Goal: Contribute content: Contribute content

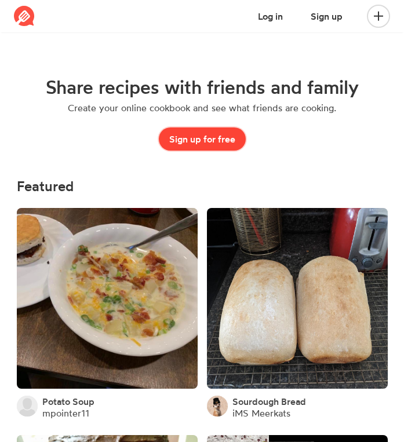
click at [204, 137] on button "Sign up for free" at bounding box center [202, 139] width 87 height 23
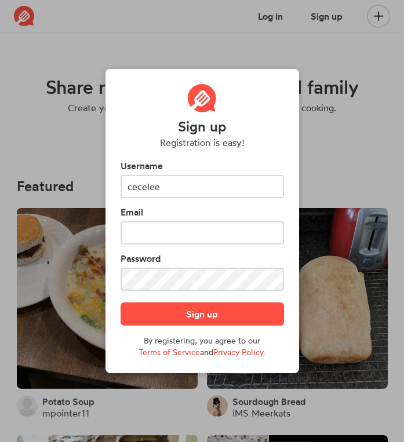
type input "cecelee"
click at [156, 246] on form "Username cecelee Email Password Sign up By registering, you agree to our Terms …" at bounding box center [202, 258] width 163 height 199
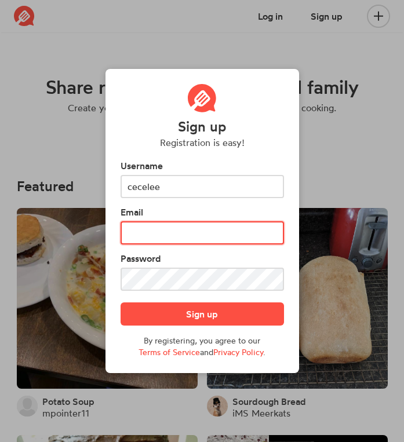
click at [154, 243] on input "text" at bounding box center [202, 232] width 163 height 23
type input "cecelee2024@gmail.com"
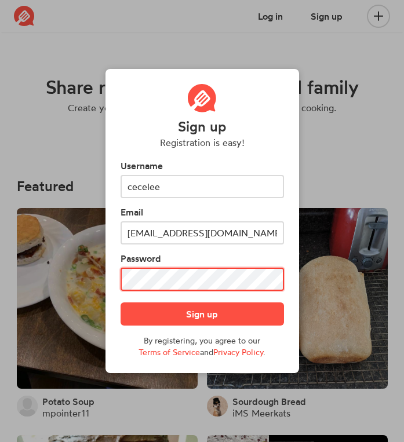
click at [121, 303] on button "Sign up" at bounding box center [202, 314] width 163 height 23
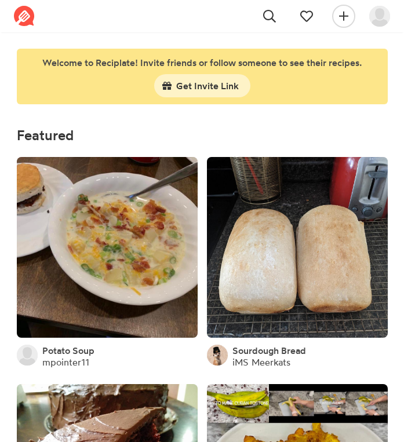
click at [330, 17] on span at bounding box center [343, 16] width 37 height 32
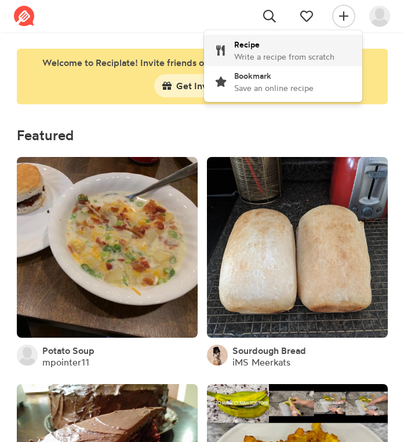
click at [275, 44] on div "Recipe Write a recipe from scratch" at bounding box center [284, 50] width 100 height 24
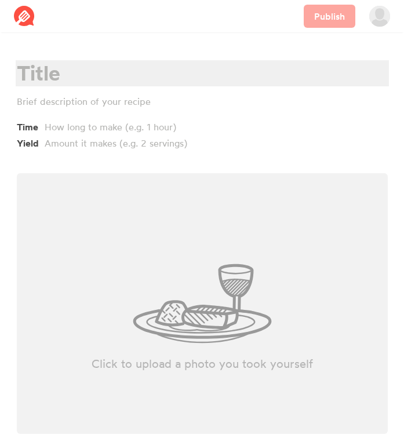
click at [60, 79] on div at bounding box center [201, 73] width 368 height 24
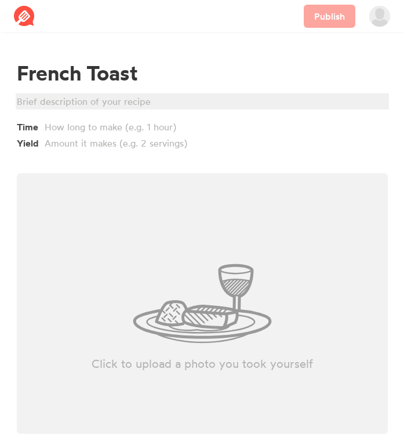
click at [38, 101] on div at bounding box center [201, 101] width 368 height 14
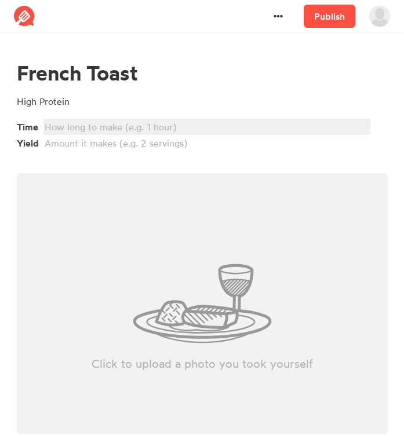
click at [61, 126] on div at bounding box center [205, 127] width 321 height 14
click at [70, 130] on div "30 Minutes" at bounding box center [205, 127] width 321 height 14
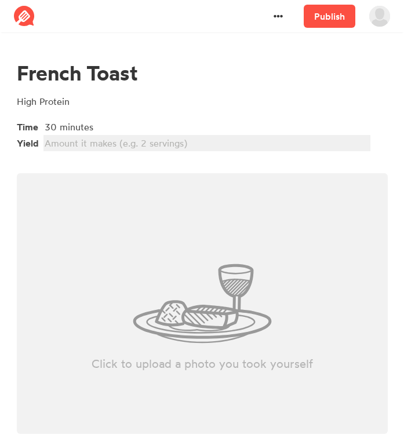
click at [54, 144] on div at bounding box center [205, 143] width 321 height 14
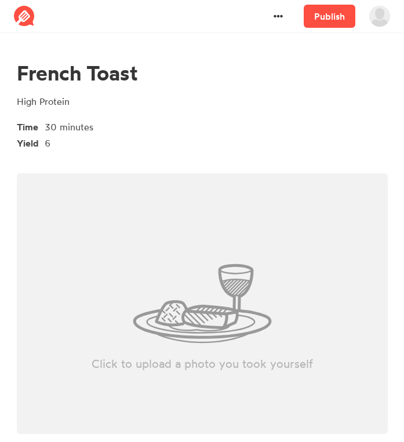
click at [85, 208] on div "Click to upload a photo you took yourself" at bounding box center [202, 303] width 371 height 261
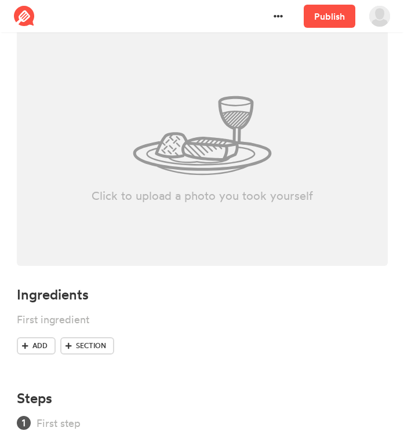
scroll to position [220, 0]
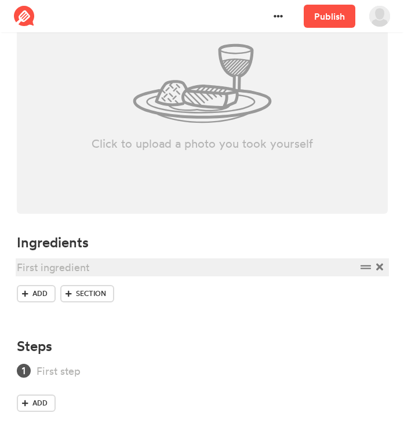
click at [40, 275] on div at bounding box center [187, 268] width 340 height 16
click at [19, 268] on div "Nature's Own Keto Bread" at bounding box center [187, 268] width 340 height 16
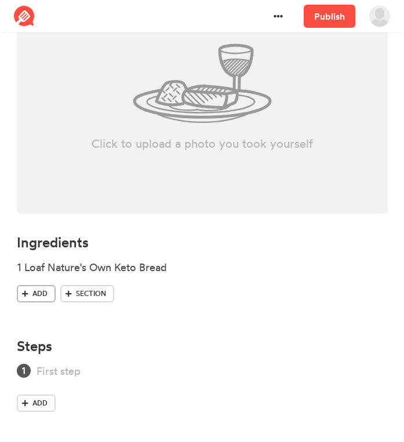
click at [24, 294] on icon at bounding box center [25, 294] width 6 height 6
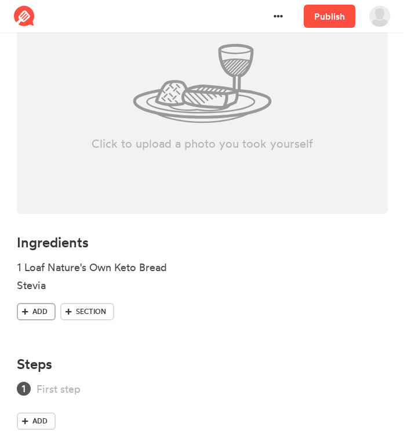
click at [27, 308] on icon at bounding box center [25, 311] width 6 height 7
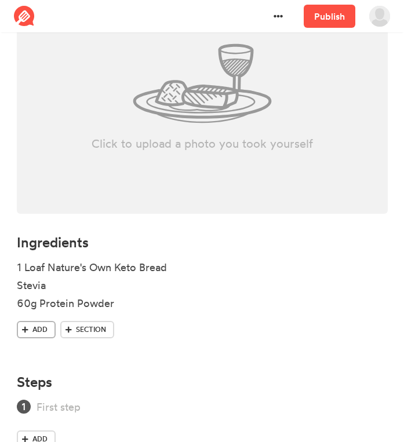
click at [32, 327] on span "Add" at bounding box center [39, 330] width 15 height 10
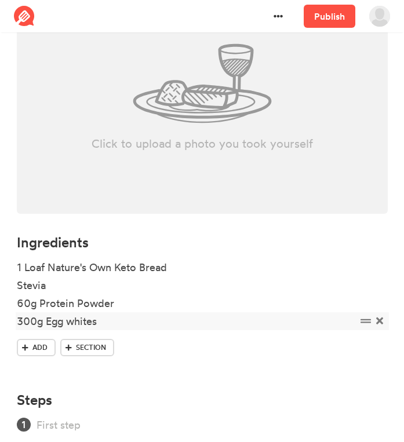
click at [53, 324] on div "300g Egg whites" at bounding box center [187, 322] width 340 height 16
click at [74, 320] on div "300g Egg whites" at bounding box center [187, 322] width 340 height 16
click at [42, 350] on span "Add" at bounding box center [39, 348] width 15 height 10
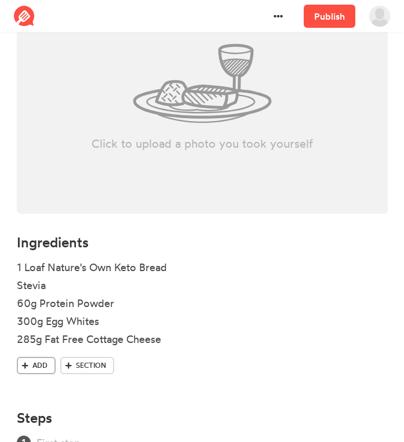
click at [32, 369] on span "Add" at bounding box center [39, 366] width 15 height 10
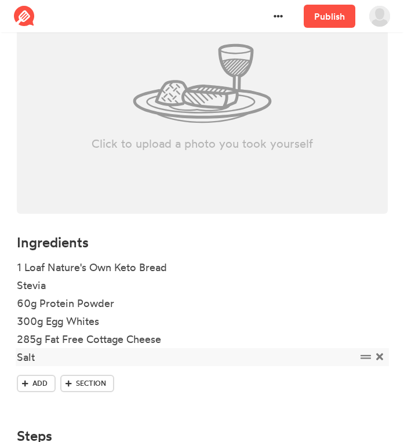
click at [17, 358] on div "Salt" at bounding box center [187, 358] width 340 height 16
click at [36, 388] on span "Add" at bounding box center [39, 384] width 15 height 10
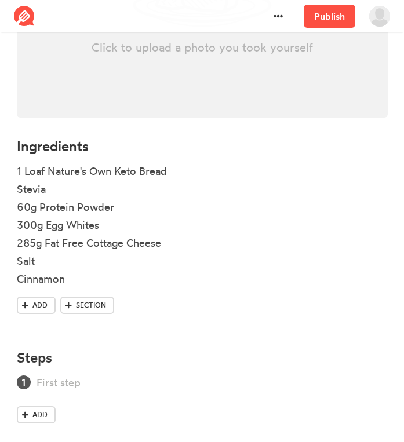
scroll to position [328, 0]
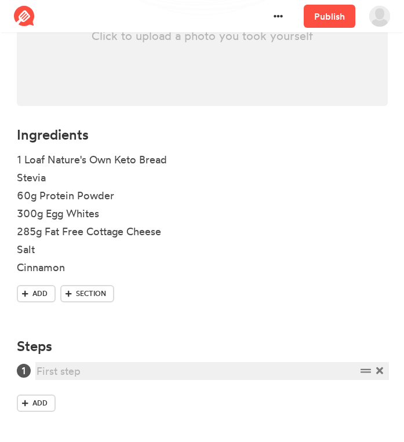
click at [47, 373] on div at bounding box center [196, 371] width 319 height 16
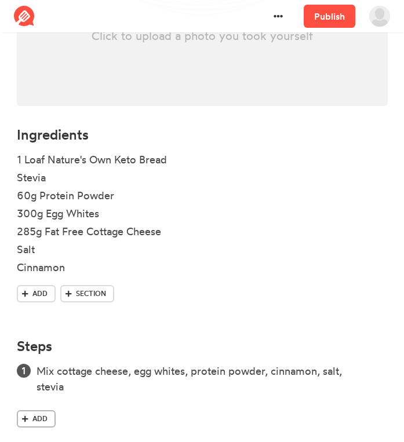
click at [39, 424] on link "Add" at bounding box center [36, 418] width 39 height 17
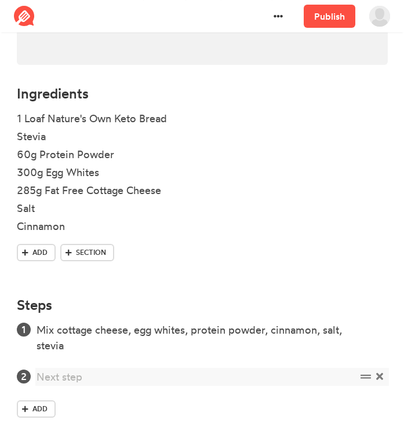
scroll to position [375, 0]
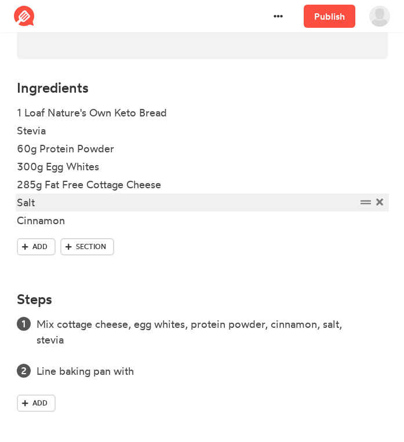
click at [19, 204] on div "Salt" at bounding box center [187, 203] width 340 height 16
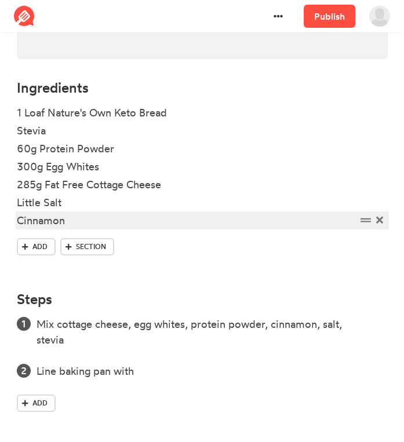
click at [17, 219] on div "Cinnamon" at bounding box center [187, 221] width 340 height 16
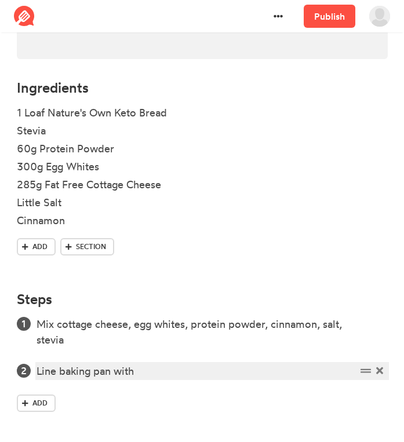
click at [140, 372] on div "Line baking pan with" at bounding box center [196, 371] width 319 height 16
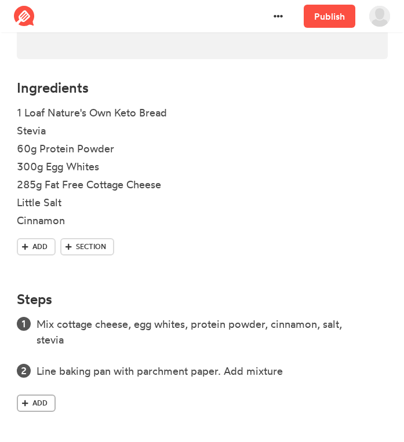
click at [41, 406] on span "Add" at bounding box center [39, 403] width 15 height 10
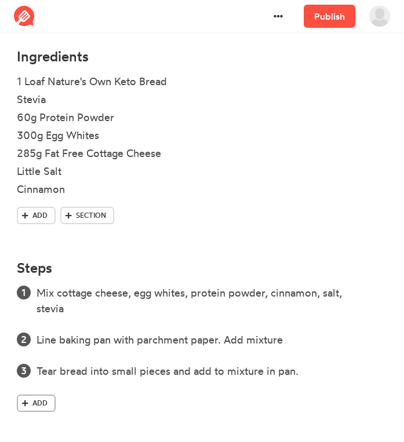
click at [30, 398] on span at bounding box center [25, 403] width 10 height 10
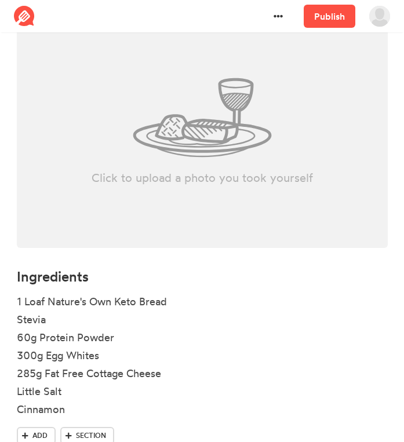
scroll to position [48, 0]
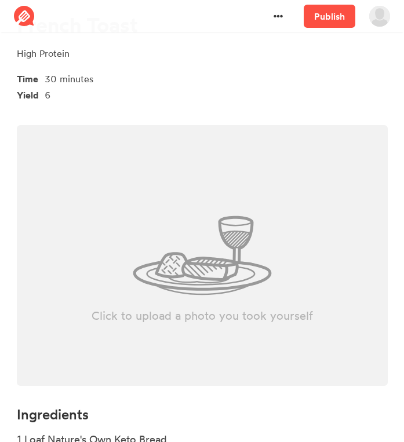
click at [273, 28] on div "Delete" at bounding box center [278, 16] width 37 height 32
click at [276, 19] on icon at bounding box center [278, 16] width 9 height 9
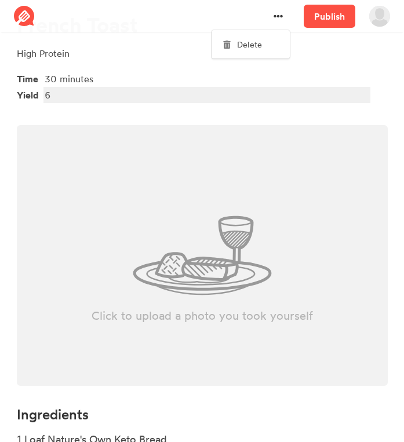
click at [259, 101] on div "6" at bounding box center [205, 95] width 321 height 14
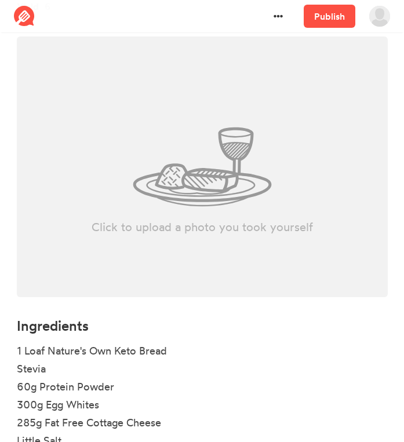
scroll to position [0, 0]
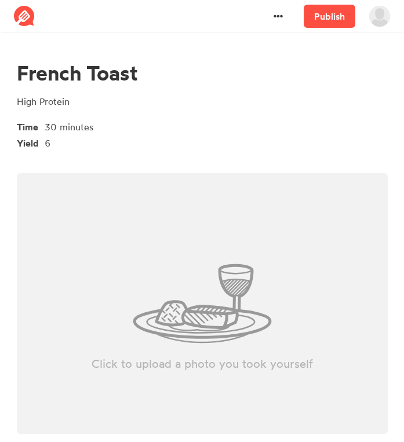
click at [378, 21] on img at bounding box center [379, 16] width 21 height 21
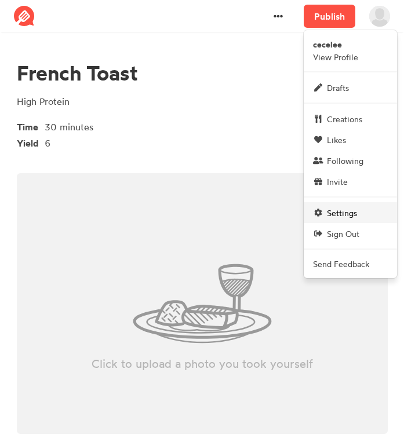
click at [335, 207] on span "Settings" at bounding box center [342, 213] width 30 height 12
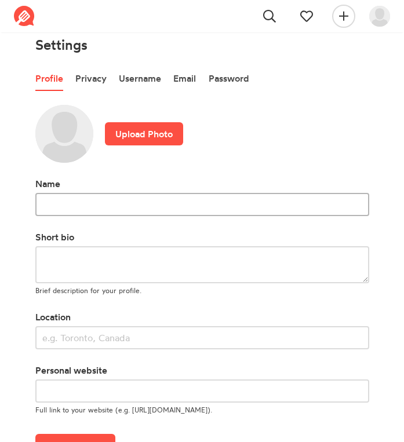
scroll to position [16, 0]
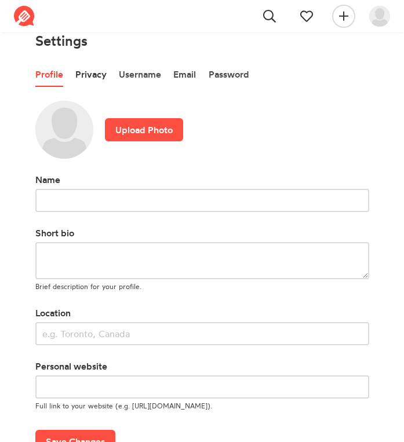
click at [98, 79] on link "Privacy" at bounding box center [90, 75] width 31 height 24
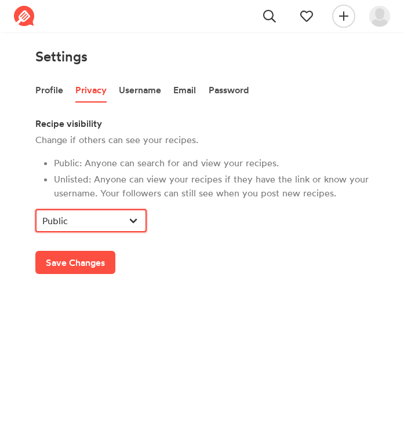
click at [89, 216] on select "Public Unlisted" at bounding box center [90, 220] width 111 height 23
select select "UN"
click at [35, 209] on select "Public Unlisted" at bounding box center [90, 220] width 111 height 23
click at [86, 239] on div "Recipe visibility Change if others can see your recipes. Public: Anyone can sea…" at bounding box center [202, 196] width 334 height 158
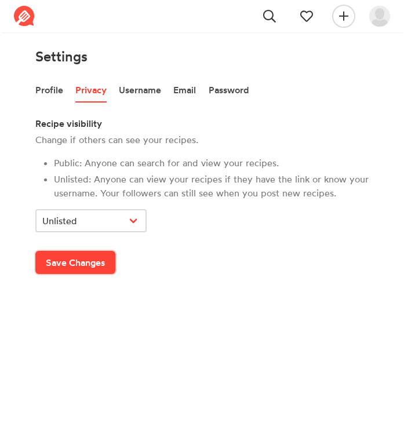
click at [78, 263] on button "Save Changes" at bounding box center [75, 262] width 80 height 23
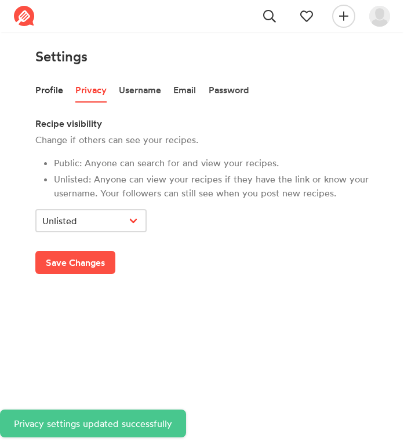
click at [52, 94] on link "Profile" at bounding box center [49, 90] width 28 height 24
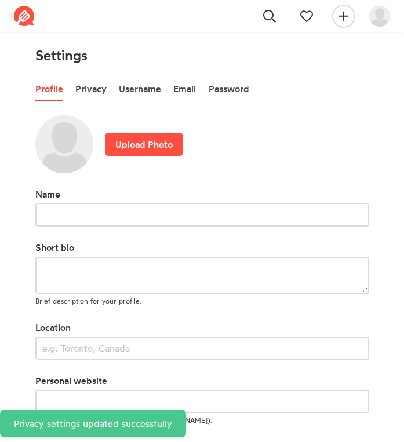
scroll to position [45, 0]
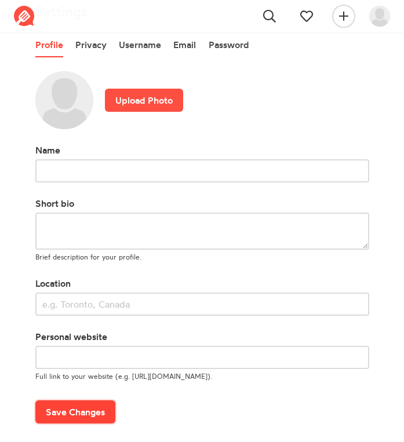
click at [60, 423] on button "Save Changes" at bounding box center [75, 412] width 80 height 23
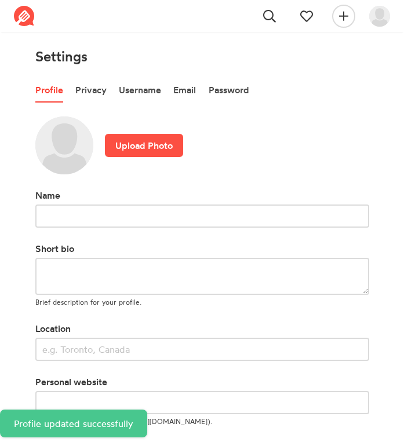
select select "UN"
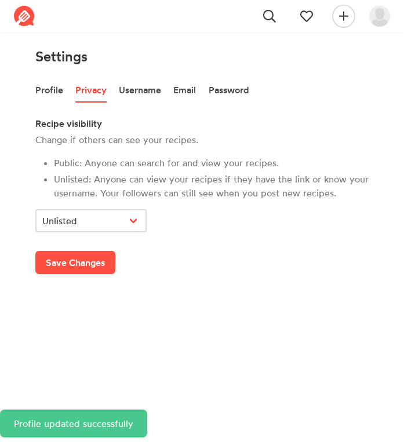
scroll to position [16, 0]
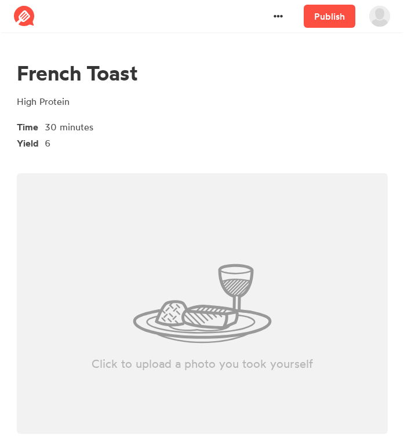
scroll to position [438, 0]
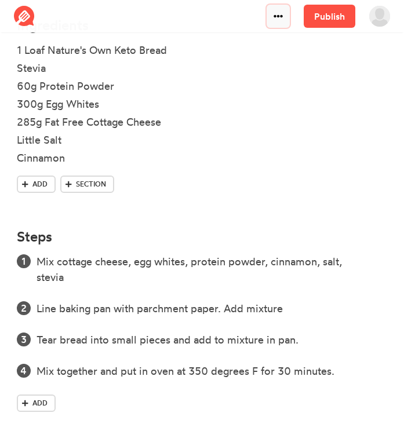
click at [283, 18] on icon at bounding box center [278, 16] width 9 height 9
click at [189, 16] on div "Delete Publish cecelee View Profile Drafts Creations Likes Following Invite Set…" at bounding box center [219, 16] width 355 height 32
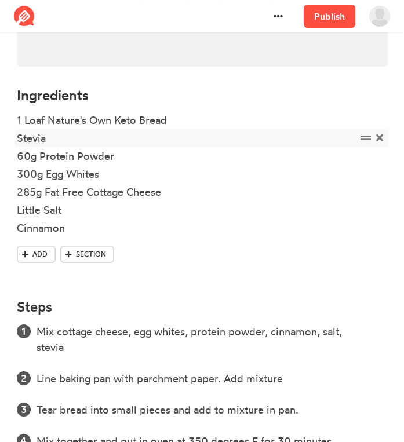
scroll to position [292, 0]
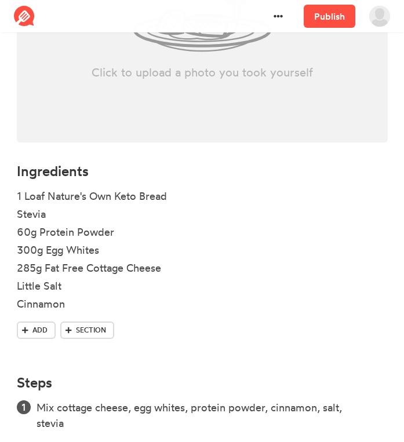
click at [19, 10] on img at bounding box center [24, 16] width 21 height 21
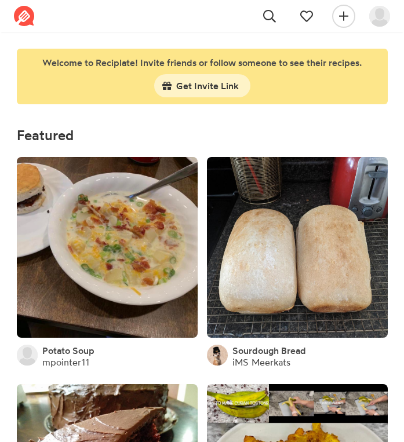
click at [374, 13] on img at bounding box center [379, 16] width 21 height 21
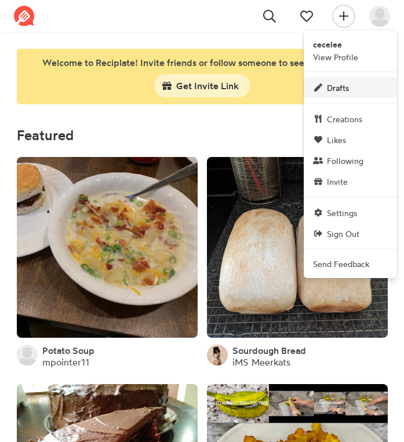
click at [328, 85] on span "Drafts" at bounding box center [338, 88] width 22 height 12
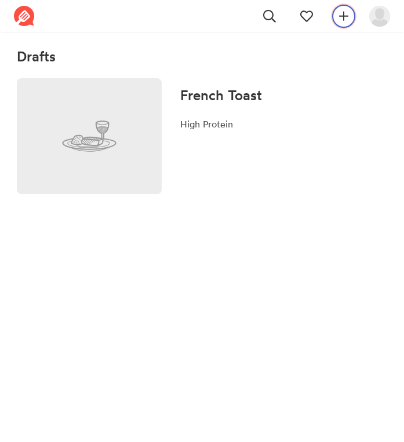
click at [337, 19] on span at bounding box center [344, 16] width 14 height 14
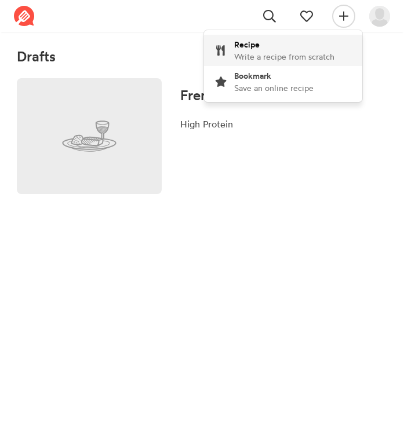
click at [272, 54] on span "Write a recipe from scratch" at bounding box center [284, 57] width 100 height 10
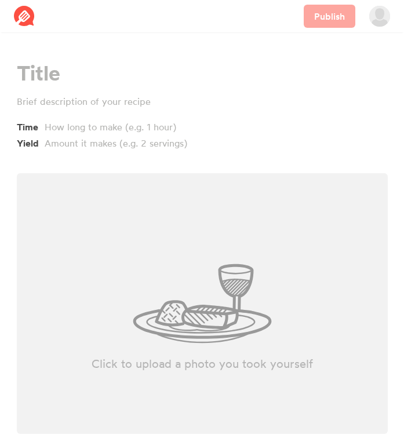
click at [80, 88] on div "Time Yield" at bounding box center [202, 105] width 371 height 89
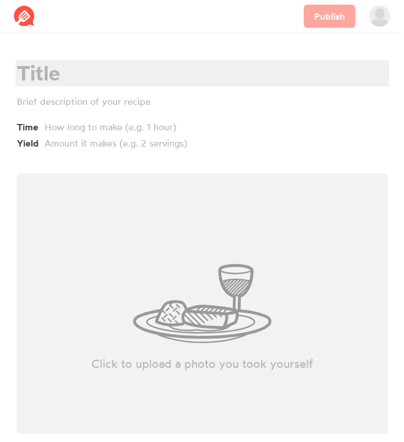
click at [62, 79] on div at bounding box center [201, 73] width 368 height 24
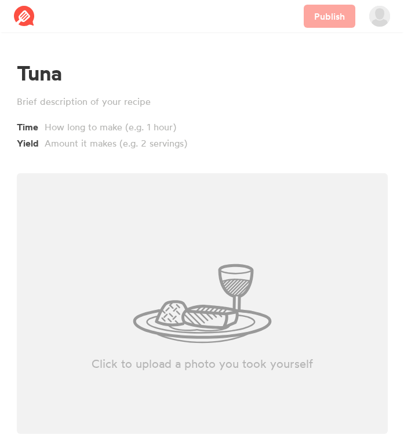
click at [55, 217] on div "Click to upload a photo you took yourself" at bounding box center [202, 303] width 371 height 261
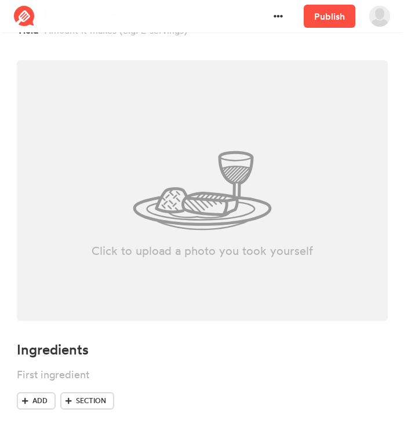
scroll to position [220, 0]
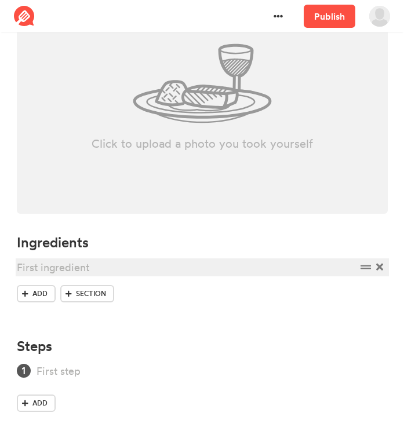
click at [80, 261] on div at bounding box center [187, 268] width 340 height 16
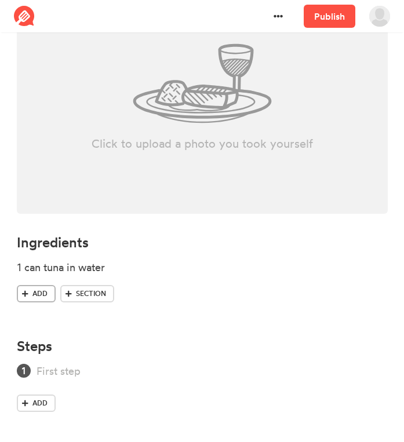
click at [44, 290] on span "Add" at bounding box center [39, 294] width 15 height 10
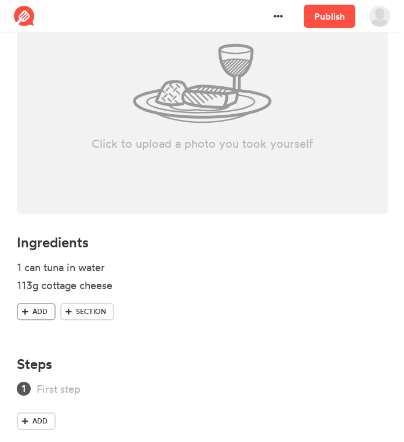
click at [36, 315] on span "Add" at bounding box center [39, 312] width 15 height 10
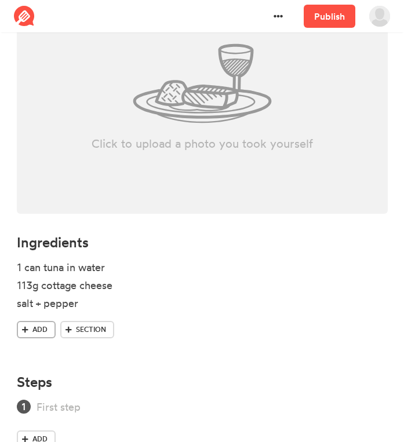
click at [29, 327] on span at bounding box center [25, 330] width 10 height 10
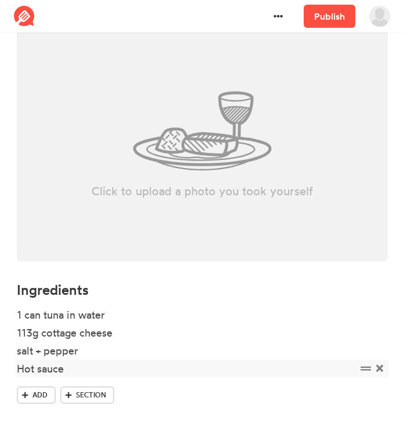
scroll to position [0, 0]
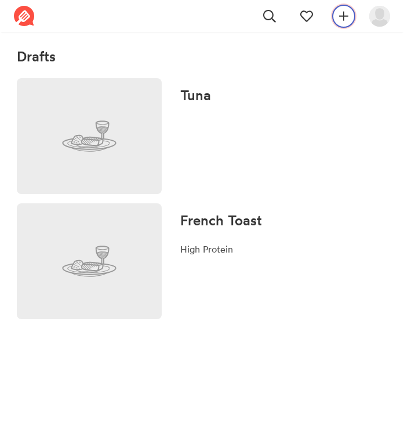
click at [334, 14] on button at bounding box center [343, 16] width 23 height 23
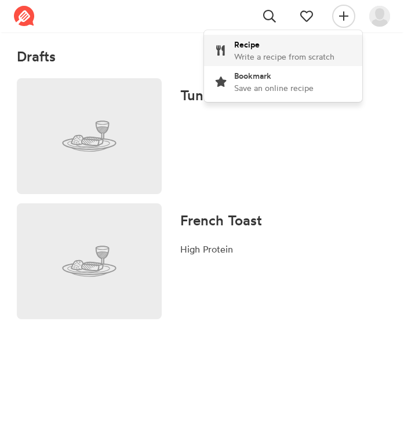
click at [263, 56] on span "Write a recipe from scratch" at bounding box center [284, 57] width 100 height 10
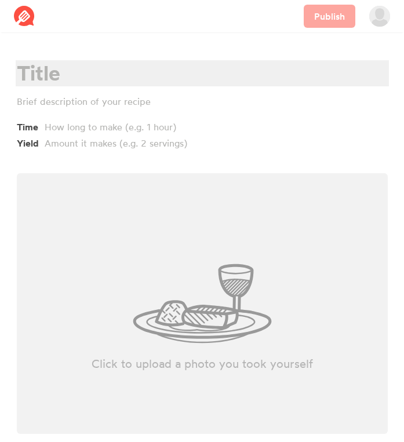
click at [82, 83] on div at bounding box center [201, 73] width 368 height 24
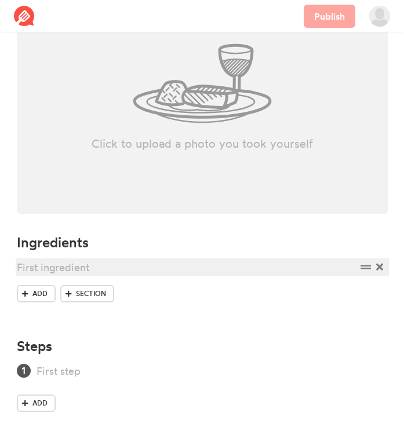
click at [46, 272] on div at bounding box center [187, 268] width 340 height 16
click at [17, 263] on div "0% Fage yogurt" at bounding box center [187, 268] width 340 height 16
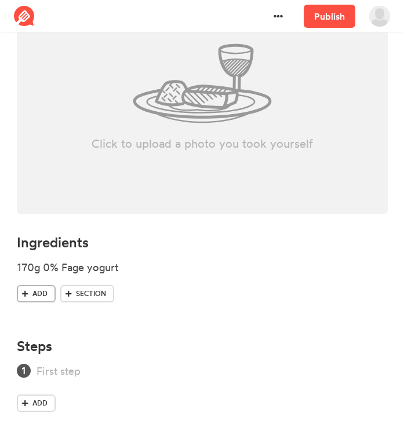
click at [32, 296] on span "Add" at bounding box center [39, 294] width 15 height 10
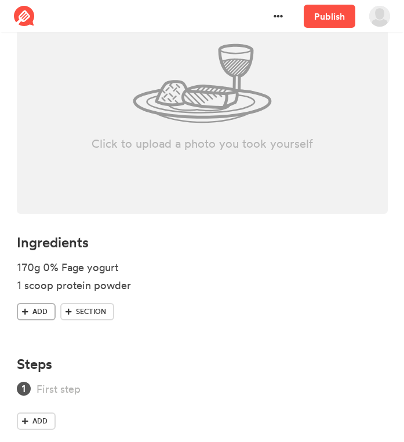
click at [28, 312] on span at bounding box center [25, 312] width 10 height 10
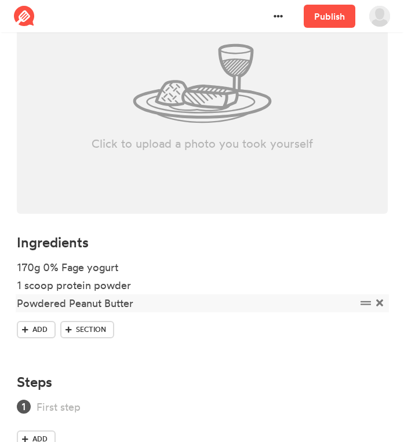
click at [20, 305] on div "Powdered Peanut Butter" at bounding box center [187, 304] width 340 height 16
click at [18, 304] on div "Powdered Peanut Butter" at bounding box center [187, 304] width 340 height 16
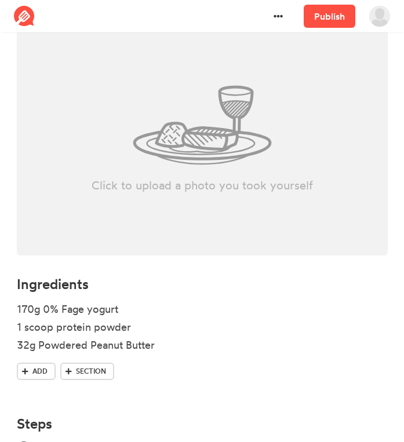
scroll to position [69, 0]
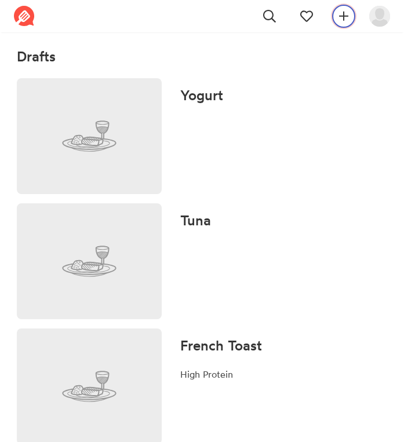
click at [334, 12] on button at bounding box center [343, 16] width 23 height 23
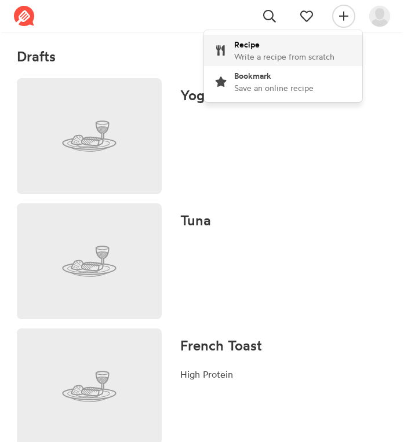
click at [261, 56] on span "Write a recipe from scratch" at bounding box center [284, 57] width 100 height 10
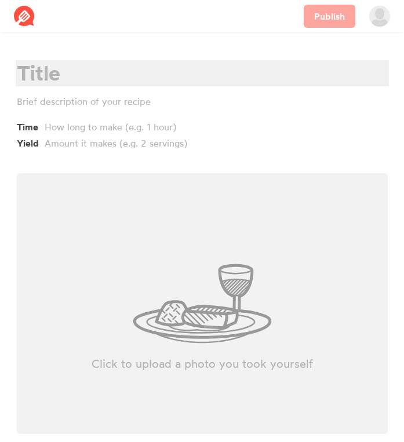
click at [108, 69] on div at bounding box center [201, 73] width 368 height 24
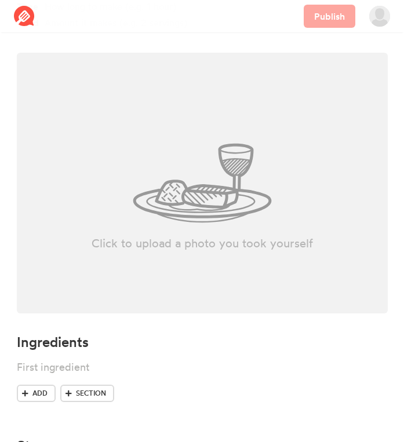
scroll to position [220, 0]
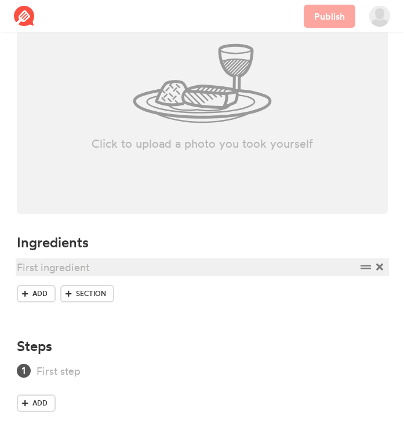
click at [39, 270] on div at bounding box center [187, 268] width 340 height 16
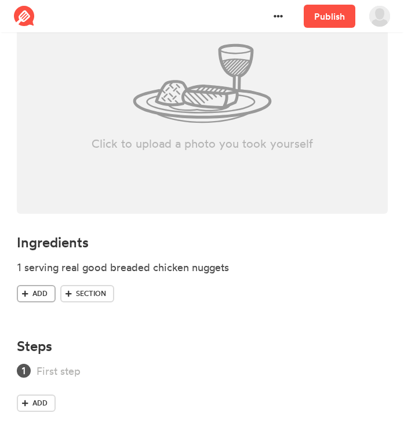
click at [34, 294] on span "Add" at bounding box center [39, 294] width 15 height 10
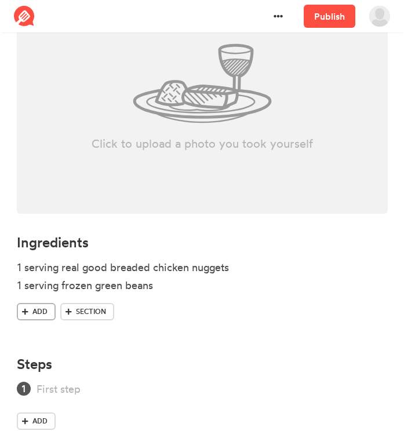
click at [30, 316] on span at bounding box center [25, 312] width 10 height 10
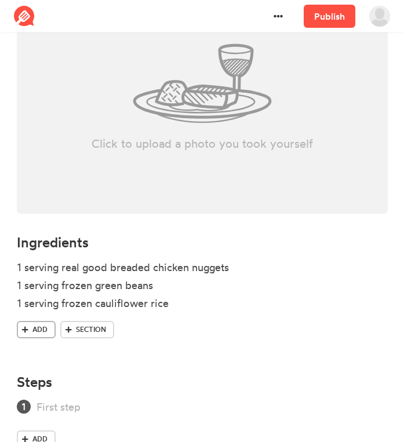
click at [28, 334] on span at bounding box center [25, 330] width 10 height 10
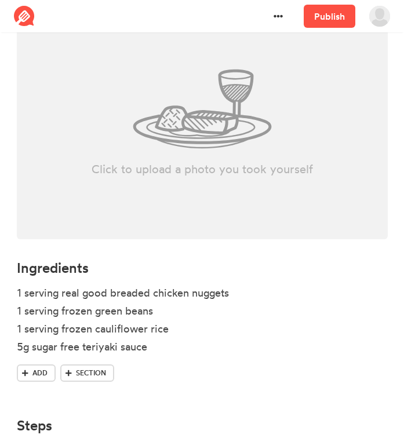
scroll to position [12, 0]
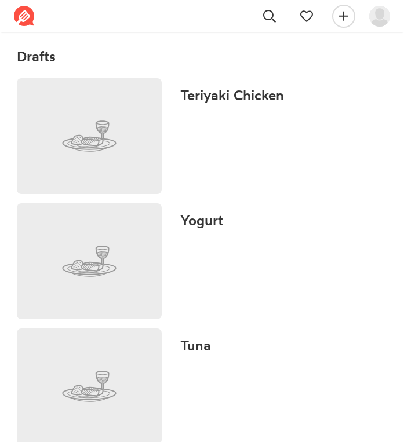
scroll to position [155, 0]
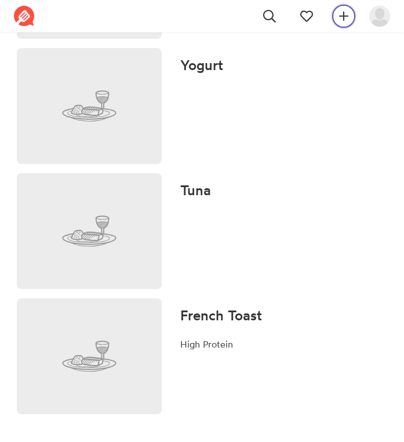
click at [345, 17] on icon at bounding box center [343, 16] width 9 height 12
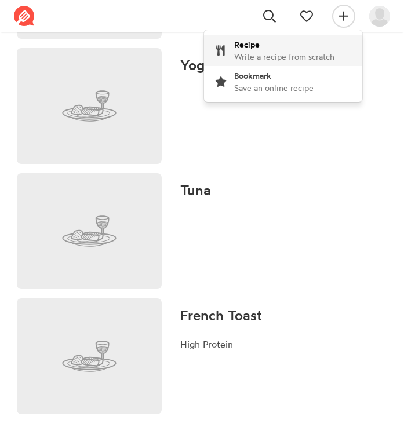
click at [278, 56] on span "Write a recipe from scratch" at bounding box center [284, 57] width 100 height 10
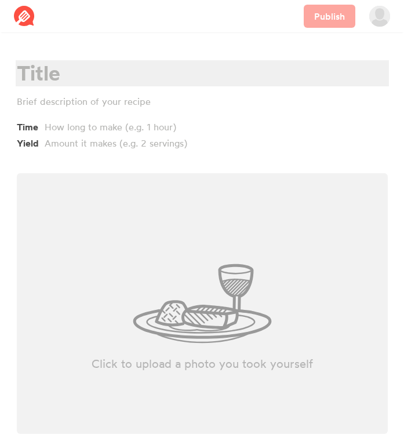
click at [133, 81] on div at bounding box center [201, 73] width 368 height 24
click at [59, 75] on div "Spageti" at bounding box center [201, 73] width 368 height 24
